Goal: Transaction & Acquisition: Purchase product/service

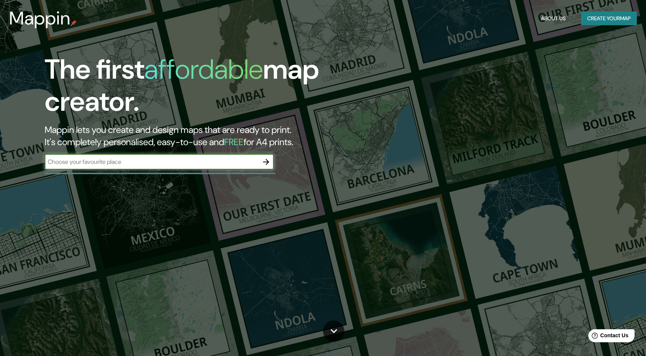
click at [121, 159] on input "text" at bounding box center [152, 161] width 214 height 9
type input "[GEOGRAPHIC_DATA]"
click at [264, 162] on icon "button" at bounding box center [266, 162] width 6 height 6
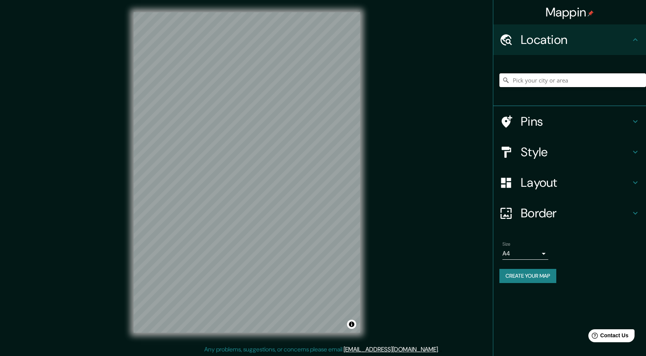
click at [543, 76] on input "Pick your city or area" at bounding box center [573, 80] width 147 height 14
paste input "Transformación de la [GEOGRAPHIC_DATA][PERSON_NAME][GEOGRAPHIC_DATA]"
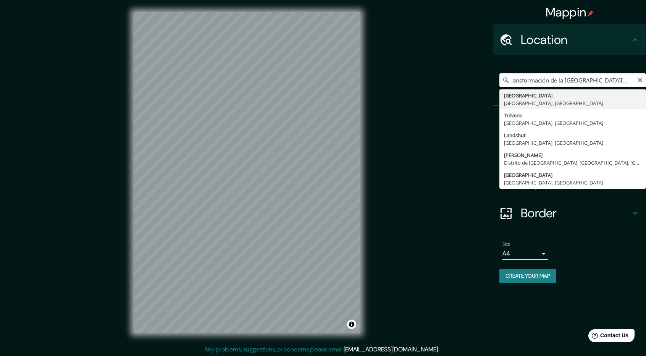
type input "Transformación de la [GEOGRAPHIC_DATA][PERSON_NAME][GEOGRAPHIC_DATA]"
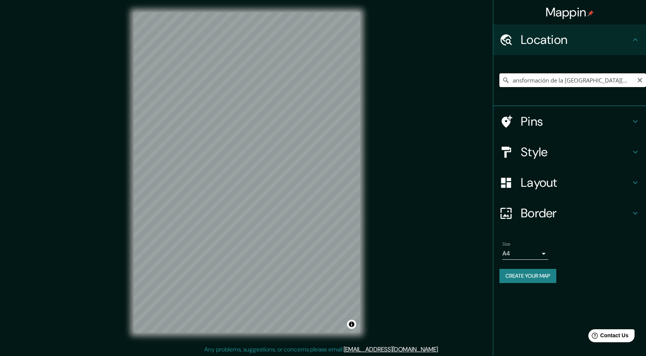
scroll to position [0, 0]
click at [460, 97] on div "Mappin Location Transformación de la [GEOGRAPHIC_DATA][PERSON_NAME][GEOGRAPHIC_…" at bounding box center [323, 178] width 646 height 357
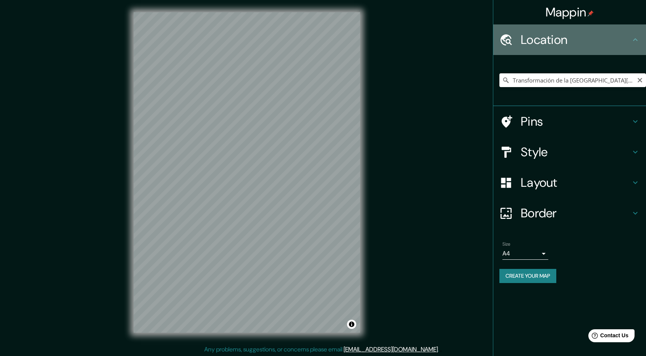
click at [605, 43] on h4 "Location" at bounding box center [576, 39] width 110 height 15
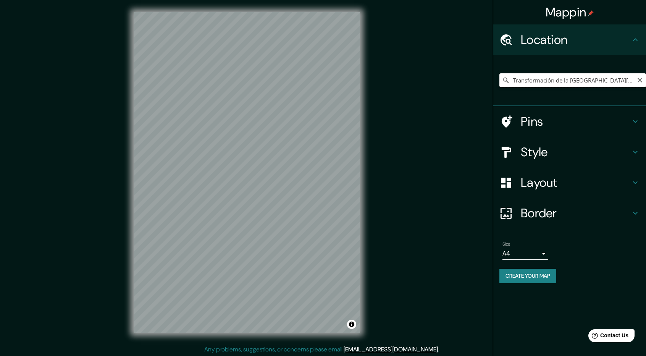
click at [553, 77] on input "Transformación de la [GEOGRAPHIC_DATA][PERSON_NAME][GEOGRAPHIC_DATA]" at bounding box center [573, 80] width 147 height 14
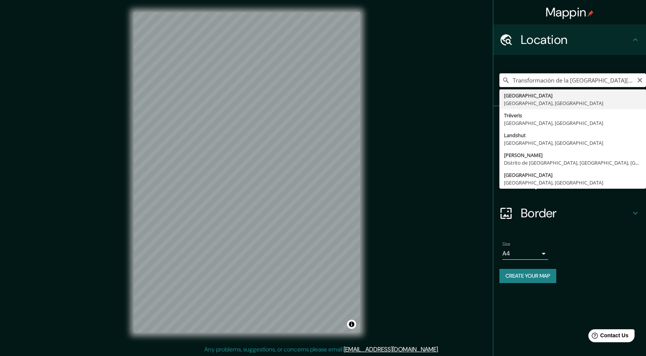
click at [553, 77] on input "Transformación de la [GEOGRAPHIC_DATA][PERSON_NAME][GEOGRAPHIC_DATA]" at bounding box center [573, 80] width 147 height 14
click at [645, 78] on input "Transformación de la [GEOGRAPHIC_DATA][PERSON_NAME][GEOGRAPHIC_DATA]" at bounding box center [573, 80] width 147 height 14
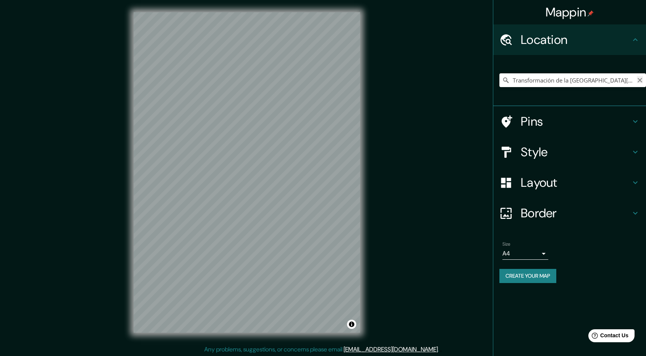
click at [642, 79] on icon "Clear" at bounding box center [640, 80] width 6 height 6
paste input "[STREET_ADDRESS][PERSON_NAME]"
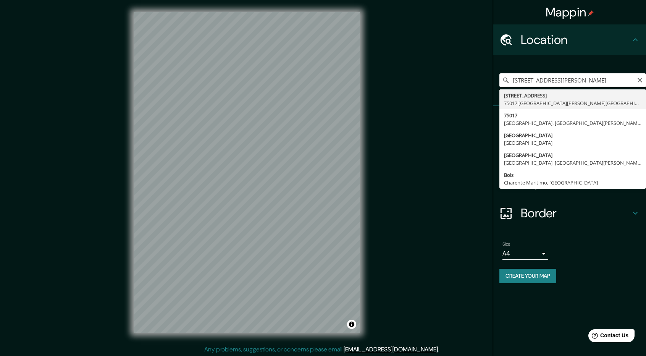
type input "[STREET_ADDRESS][PERSON_NAME]"
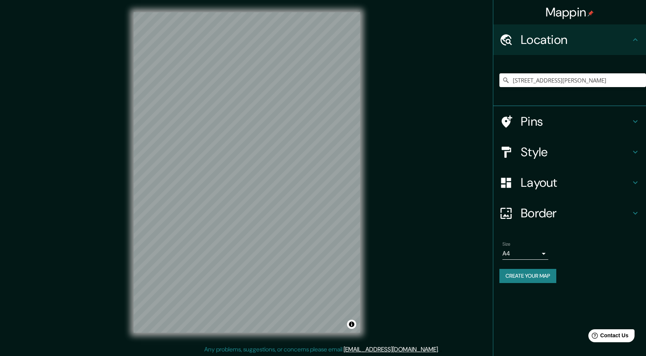
click at [559, 181] on h4 "Layout" at bounding box center [576, 182] width 110 height 15
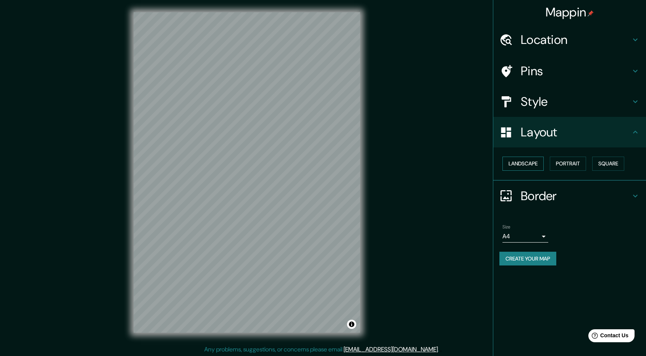
click at [532, 166] on button "Landscape" at bounding box center [523, 164] width 41 height 14
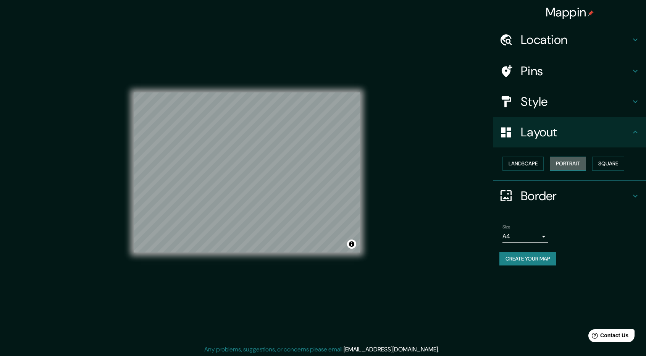
click at [578, 161] on button "Portrait" at bounding box center [568, 164] width 36 height 14
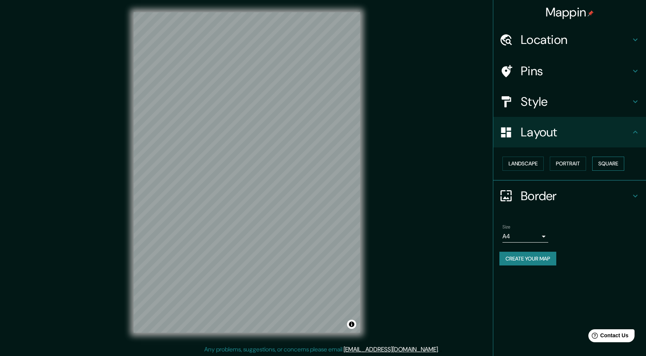
click at [602, 159] on button "Square" at bounding box center [608, 164] width 32 height 14
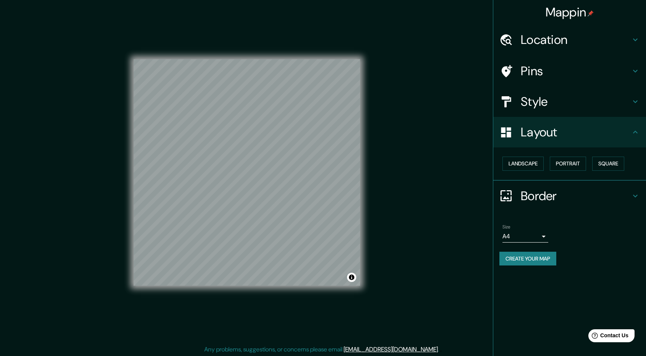
click at [542, 102] on h4 "Style" at bounding box center [576, 101] width 110 height 15
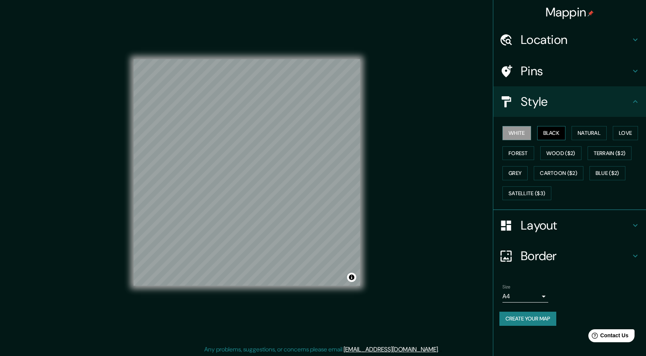
click at [551, 134] on button "Black" at bounding box center [551, 133] width 29 height 14
click at [583, 131] on button "Natural" at bounding box center [589, 133] width 35 height 14
click at [542, 67] on h4 "Pins" at bounding box center [576, 70] width 110 height 15
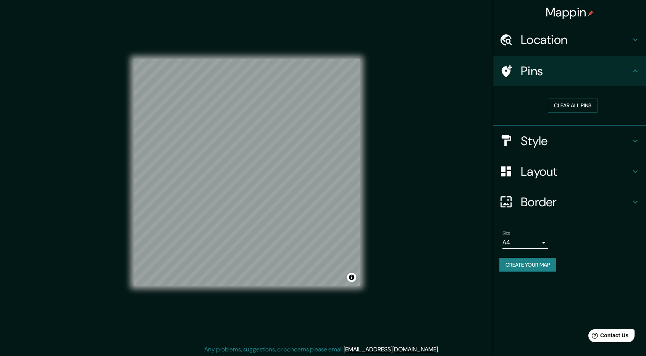
click at [561, 171] on h4 "Layout" at bounding box center [576, 171] width 110 height 15
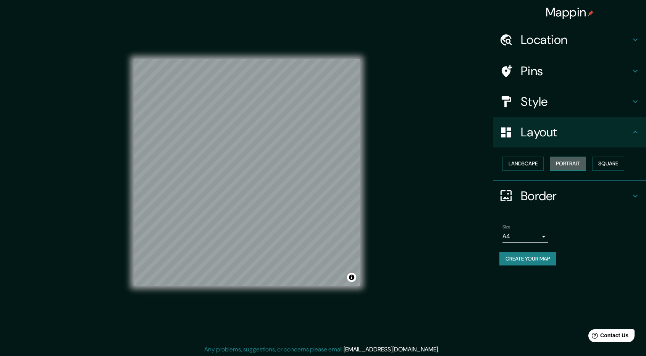
click at [568, 163] on button "Portrait" at bounding box center [568, 164] width 36 height 14
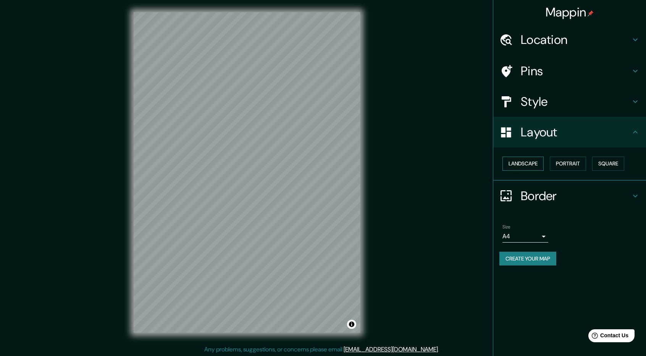
click at [544, 162] on button "Landscape" at bounding box center [523, 164] width 41 height 14
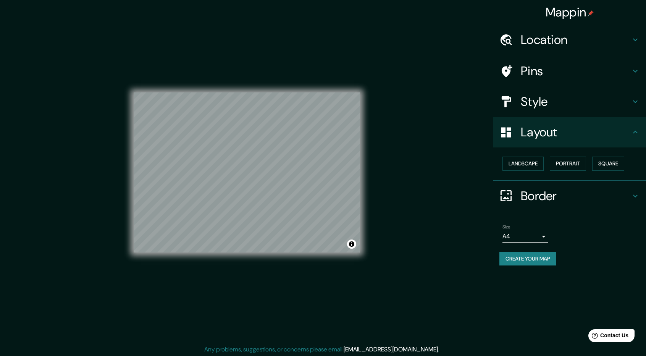
click at [548, 190] on h4 "Border" at bounding box center [576, 195] width 110 height 15
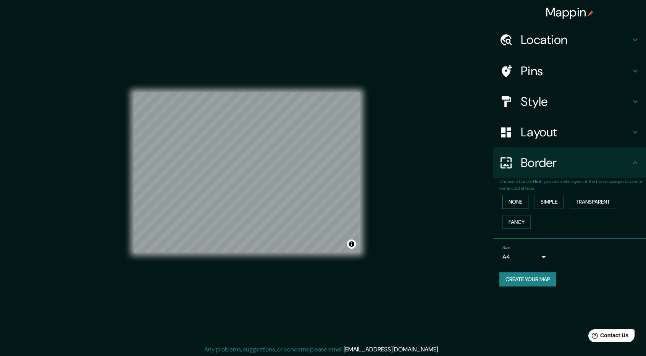
click at [519, 202] on button "None" at bounding box center [516, 202] width 26 height 14
click at [553, 201] on button "Simple" at bounding box center [549, 202] width 29 height 14
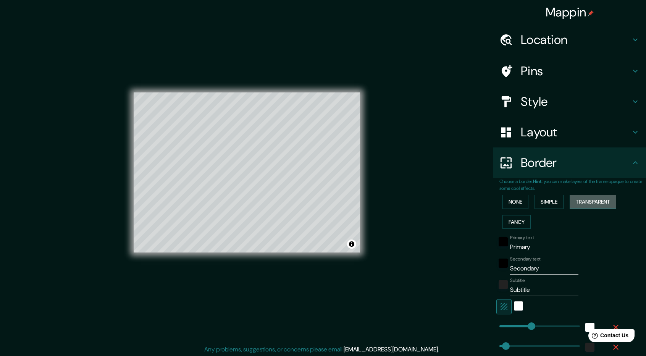
click at [570, 201] on button "Transparent" at bounding box center [593, 202] width 47 height 14
click at [511, 220] on button "Fancy" at bounding box center [517, 222] width 28 height 14
click at [514, 202] on button "None" at bounding box center [516, 202] width 26 height 14
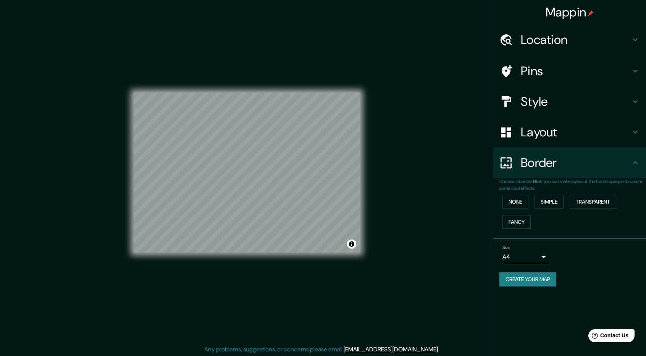
click at [535, 256] on body "Mappin Location [STREET_ADDRESS][PERSON_NAME] Pins Style Layout Border Choose a…" at bounding box center [323, 178] width 646 height 356
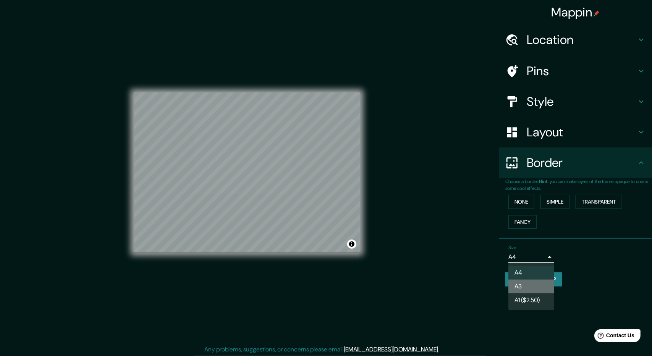
click at [526, 286] on li "A3" at bounding box center [531, 287] width 46 height 14
type input "a4"
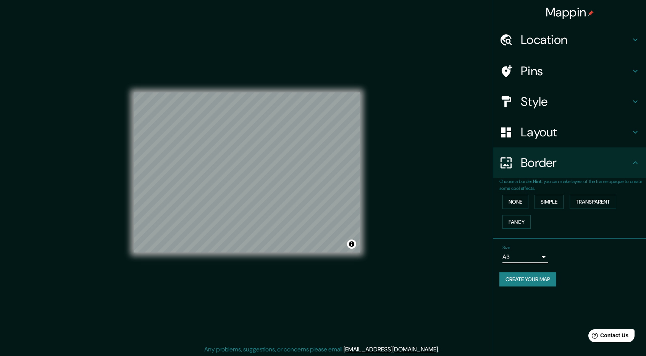
click at [545, 147] on div "Border" at bounding box center [569, 162] width 153 height 31
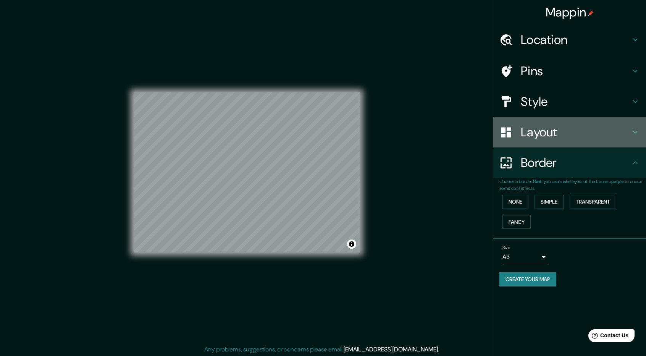
click at [545, 141] on div "Layout" at bounding box center [569, 132] width 153 height 31
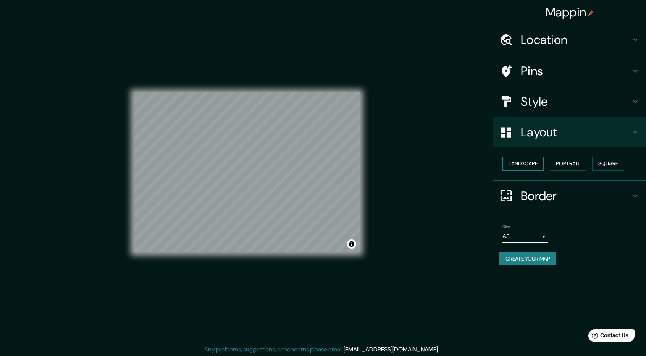
click at [539, 169] on button "Landscape" at bounding box center [523, 164] width 41 height 14
click at [581, 165] on button "Portrait" at bounding box center [568, 164] width 36 height 14
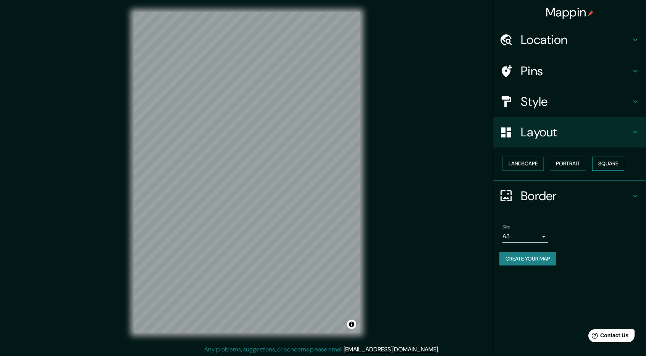
click at [616, 165] on button "Square" at bounding box center [608, 164] width 32 height 14
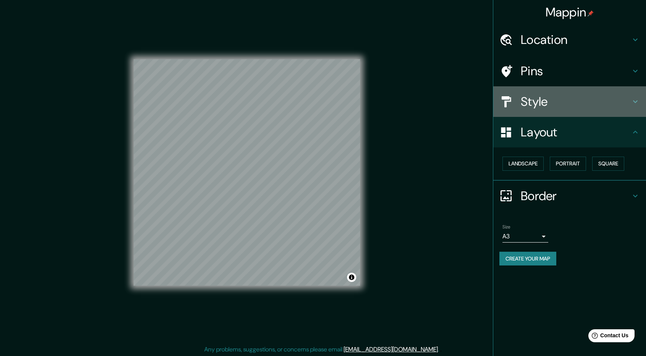
click at [540, 97] on h4 "Style" at bounding box center [576, 101] width 110 height 15
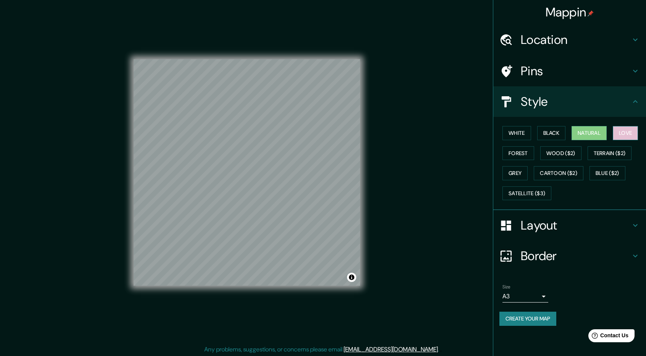
click at [622, 133] on button "Love" at bounding box center [625, 133] width 25 height 14
click at [598, 171] on button "Blue ($2)" at bounding box center [608, 173] width 36 height 14
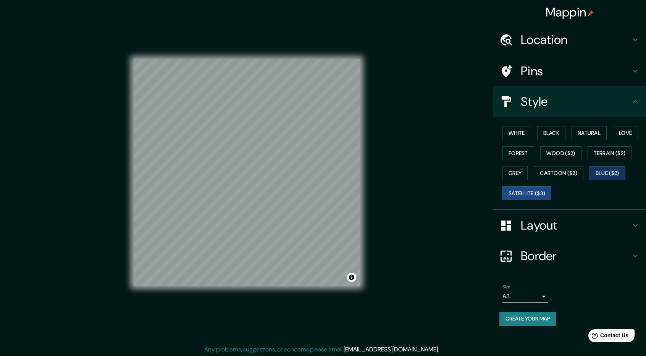
click at [530, 193] on button "Satellite ($3)" at bounding box center [527, 193] width 49 height 14
click at [521, 177] on button "Grey" at bounding box center [515, 173] width 25 height 14
click at [518, 155] on button "Forest" at bounding box center [519, 153] width 32 height 14
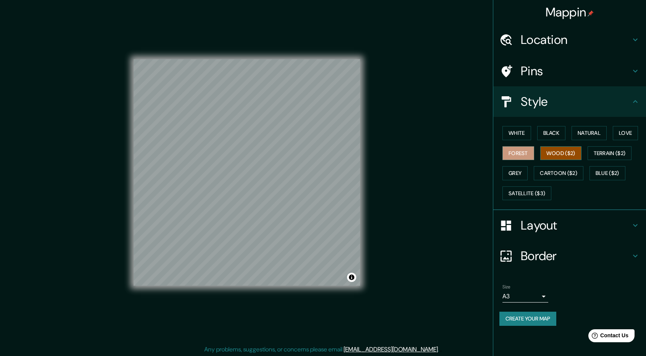
click at [550, 155] on button "Wood ($2)" at bounding box center [560, 153] width 41 height 14
click at [550, 172] on button "Cartoon ($2)" at bounding box center [559, 173] width 50 height 14
click at [519, 152] on button "Forest" at bounding box center [519, 153] width 32 height 14
click at [519, 149] on button "Forest" at bounding box center [519, 153] width 32 height 14
click at [521, 169] on button "Grey" at bounding box center [515, 173] width 25 height 14
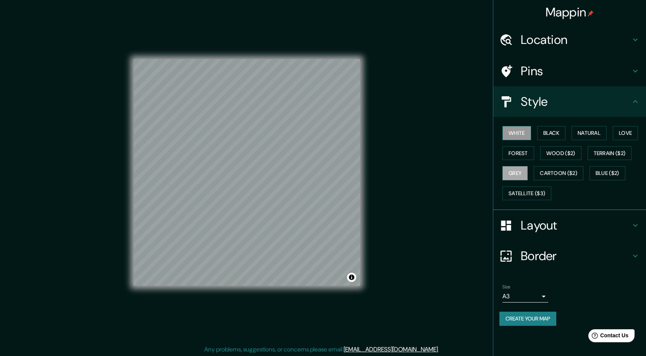
click at [528, 132] on button "White" at bounding box center [517, 133] width 29 height 14
click at [548, 133] on button "Black" at bounding box center [551, 133] width 29 height 14
click at [587, 131] on button "Natural" at bounding box center [589, 133] width 35 height 14
click at [527, 154] on button "Forest" at bounding box center [519, 153] width 32 height 14
click at [556, 153] on button "Wood ($2)" at bounding box center [560, 153] width 41 height 14
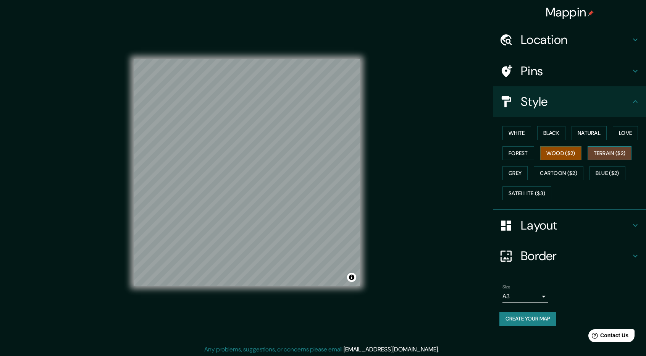
click at [623, 147] on button "Terrain ($2)" at bounding box center [610, 153] width 44 height 14
click at [603, 172] on button "Blue ($2)" at bounding box center [608, 173] width 36 height 14
click at [518, 170] on button "Grey" at bounding box center [515, 173] width 25 height 14
click at [518, 149] on button "Forest" at bounding box center [519, 153] width 32 height 14
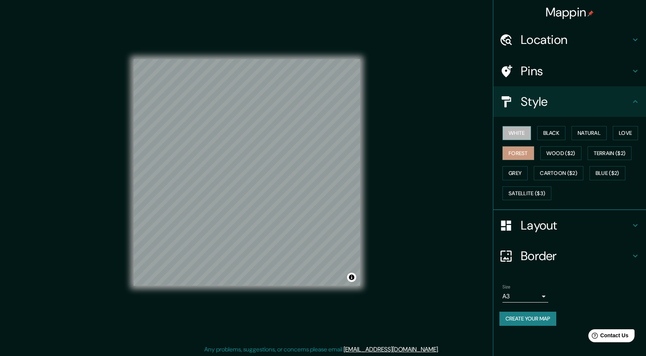
drag, startPoint x: 519, startPoint y: 133, endPoint x: 514, endPoint y: 136, distance: 5.7
click at [519, 133] on button "White" at bounding box center [517, 133] width 29 height 14
